Goal: Ask a question

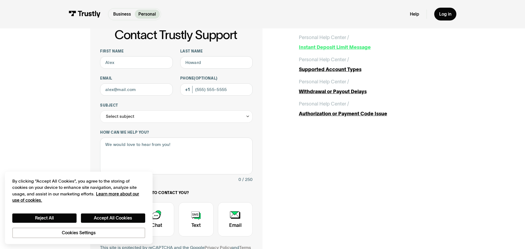
scroll to position [36, 0]
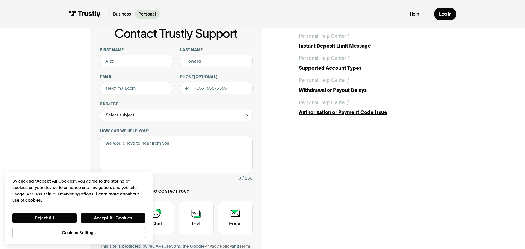
drag, startPoint x: 414, startPoint y: 19, endPoint x: 416, endPoint y: 17, distance: 3.1
click at [415, 19] on div "Help Log in" at bounding box center [433, 14] width 46 height 13
click at [417, 16] on link "Help" at bounding box center [414, 13] width 9 height 5
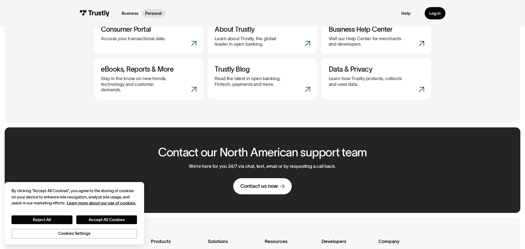
scroll to position [341, 0]
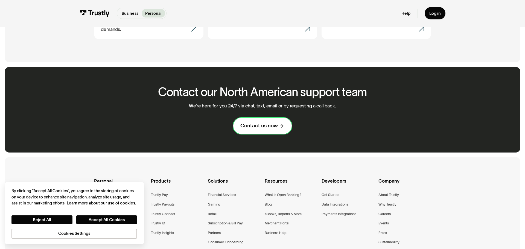
click at [277, 122] on div "Contact us now" at bounding box center [258, 125] width 37 height 7
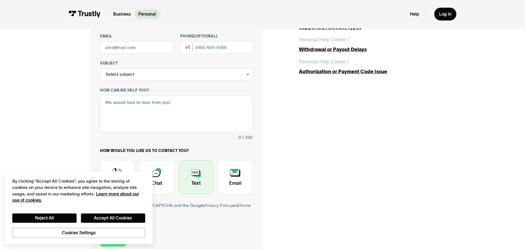
scroll to position [129, 0]
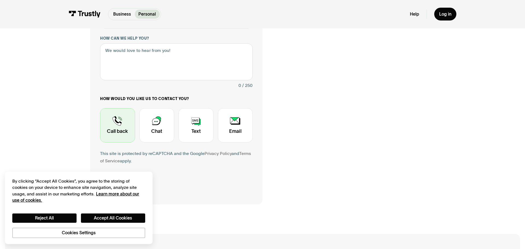
click at [115, 126] on div "Contact Trustly Support" at bounding box center [117, 125] width 35 height 34
